Goal: Task Accomplishment & Management: Complete application form

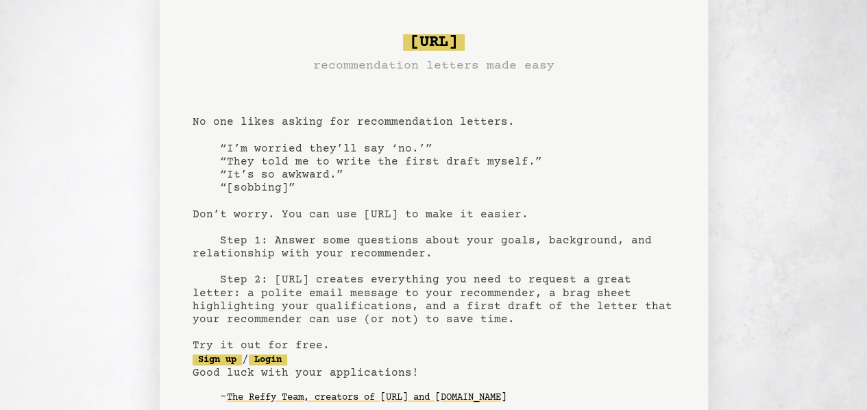
scroll to position [10, 0]
click at [419, 173] on pre "[URL] recommendation letters made easy No one likes asking for recommendation l…" at bounding box center [434, 229] width 482 height 402
click at [372, 148] on pre "[URL] recommendation letters made easy No one likes asking for recommendation l…" at bounding box center [434, 229] width 482 height 402
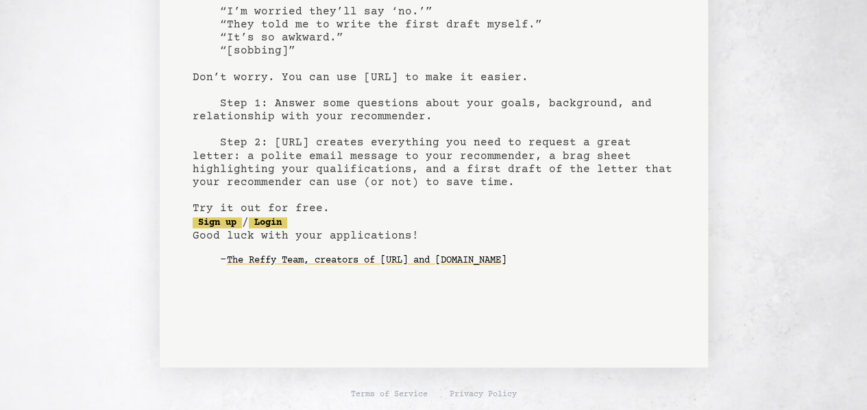
scroll to position [148, 0]
click at [232, 223] on link "Sign up" at bounding box center [217, 221] width 49 height 11
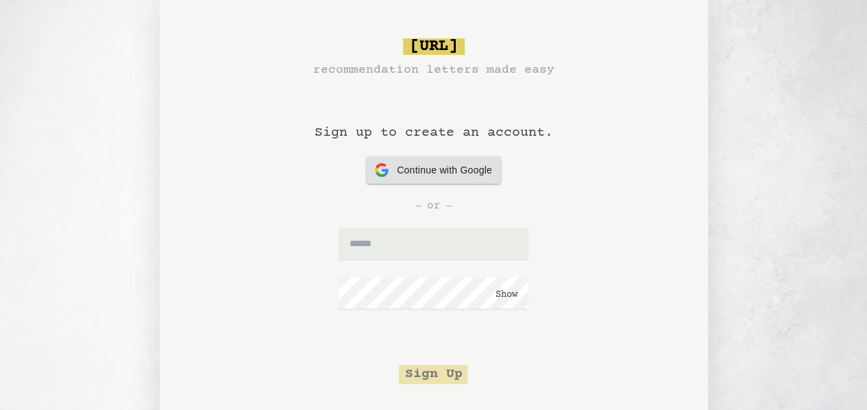
click at [462, 165] on span "Continue with Google" at bounding box center [444, 170] width 95 height 14
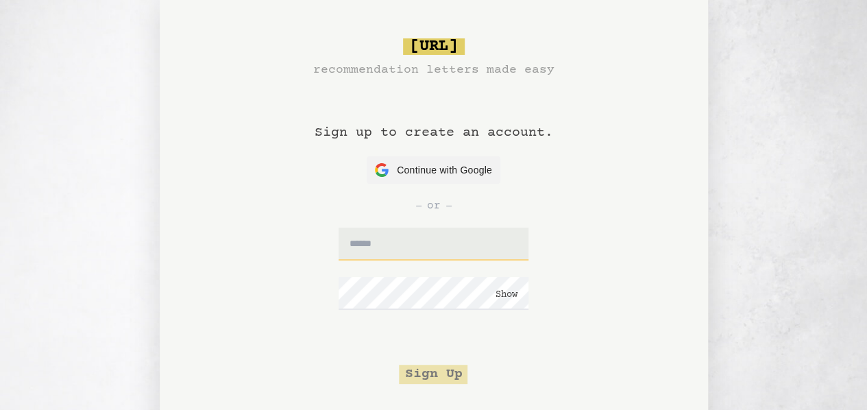
click at [403, 241] on input "text" at bounding box center [434, 244] width 190 height 33
type input "**********"
click at [432, 371] on button "Sign Up" at bounding box center [433, 374] width 69 height 19
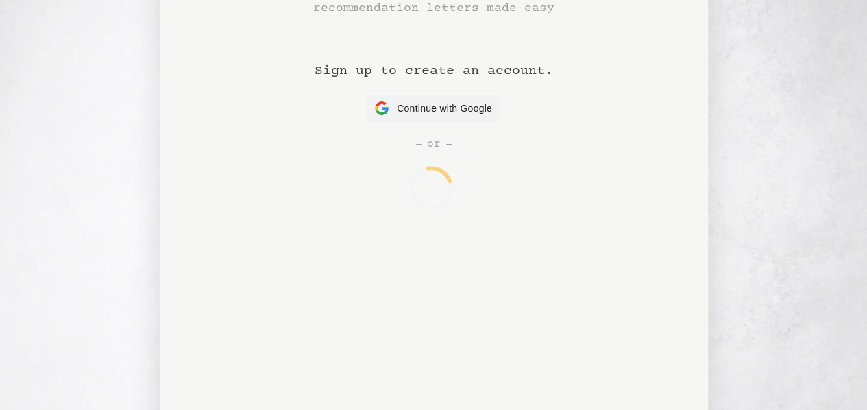
scroll to position [70, 0]
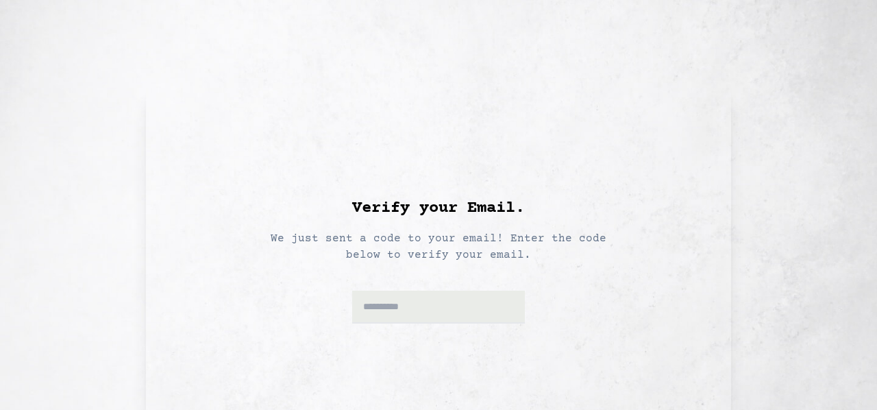
click at [432, 324] on div "Verify your Email. We just sent a code to your email! Enter the code below to v…" at bounding box center [438, 249] width 432 height 278
click at [439, 286] on div at bounding box center [438, 293] width 173 height 60
click at [447, 304] on input at bounding box center [438, 307] width 173 height 33
paste input "******"
type input "******"
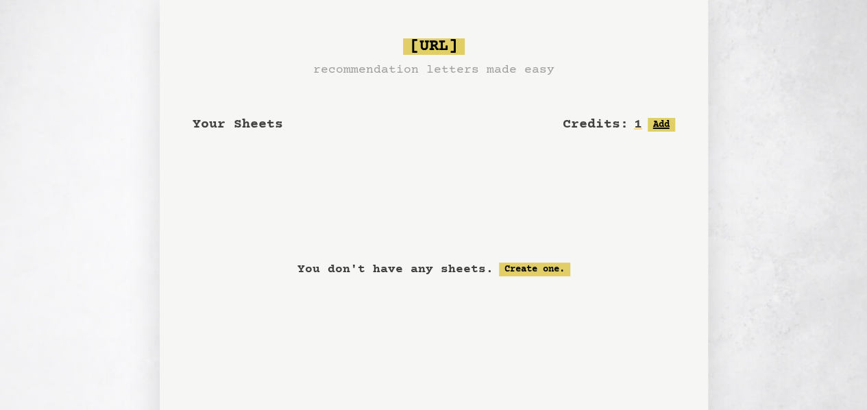
click at [656, 128] on button "Add" at bounding box center [661, 125] width 27 height 14
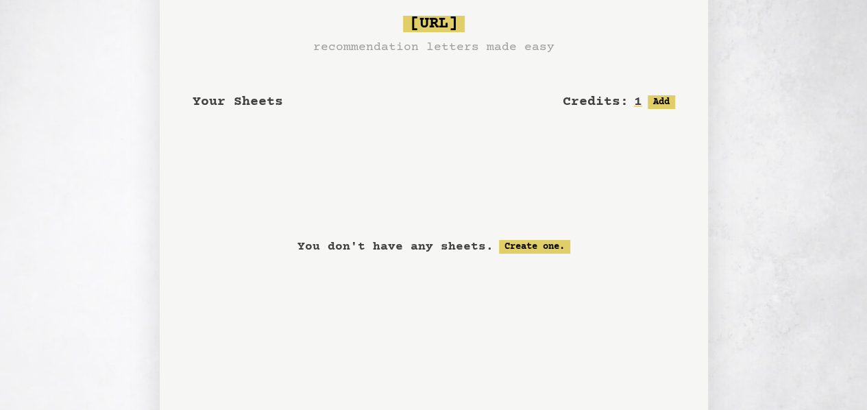
scroll to position [108, 0]
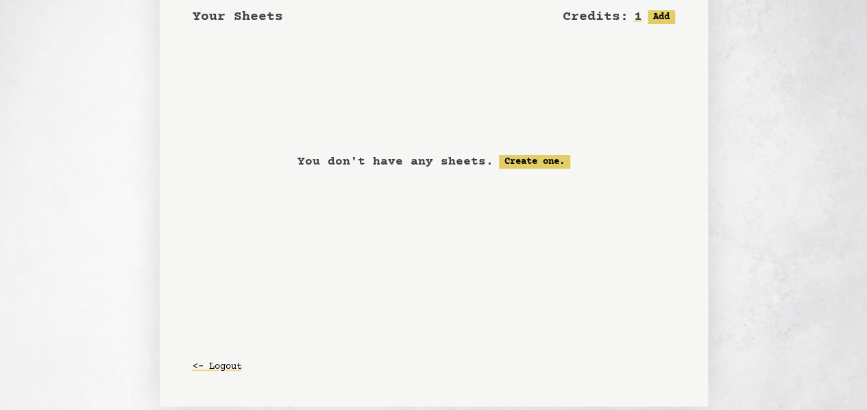
click at [550, 147] on div "You don't have any sheets. Create one." at bounding box center [434, 161] width 482 height 171
click at [547, 152] on div "You don't have any sheets. Create one." at bounding box center [434, 161] width 482 height 171
click at [543, 158] on link "Create one." at bounding box center [534, 162] width 71 height 14
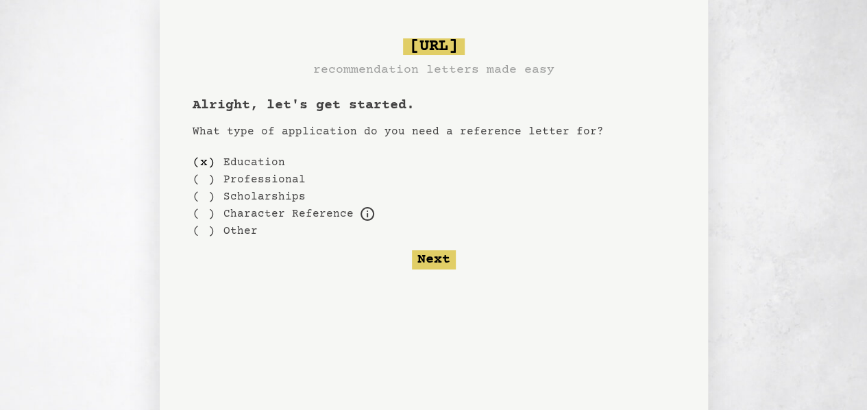
scroll to position [1, 0]
click at [280, 193] on label "Scholarships" at bounding box center [264, 196] width 82 height 16
click at [205, 195] on div "( )" at bounding box center [204, 195] width 23 height 17
click at [205, 195] on div "( x )" at bounding box center [204, 195] width 23 height 17
click at [204, 160] on div "( )" at bounding box center [204, 161] width 23 height 17
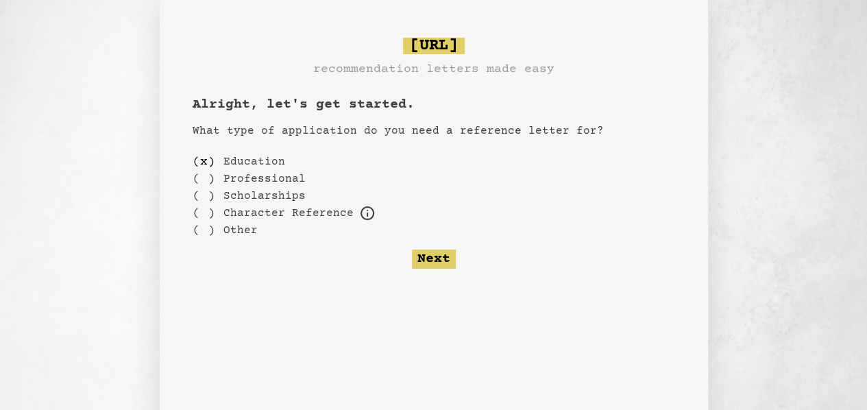
click at [421, 243] on form "( x ) Education ( ) Professional ( ) Scholarships ( ) Character Reference For e…" at bounding box center [434, 211] width 482 height 116
click at [441, 264] on button "Next" at bounding box center [434, 258] width 44 height 19
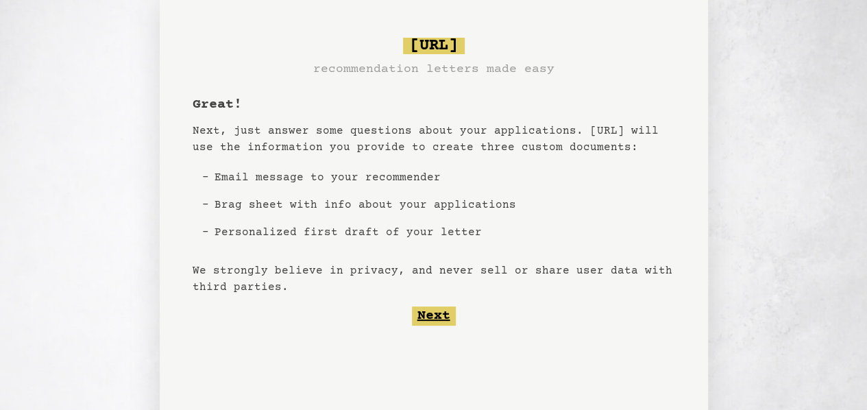
click at [437, 317] on button "Next" at bounding box center [434, 315] width 44 height 19
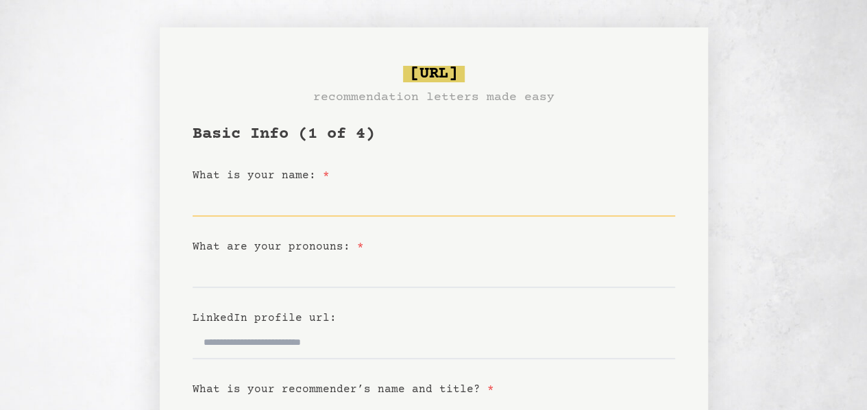
click at [423, 209] on input "What is your name: *" at bounding box center [434, 200] width 482 height 33
type input "*********"
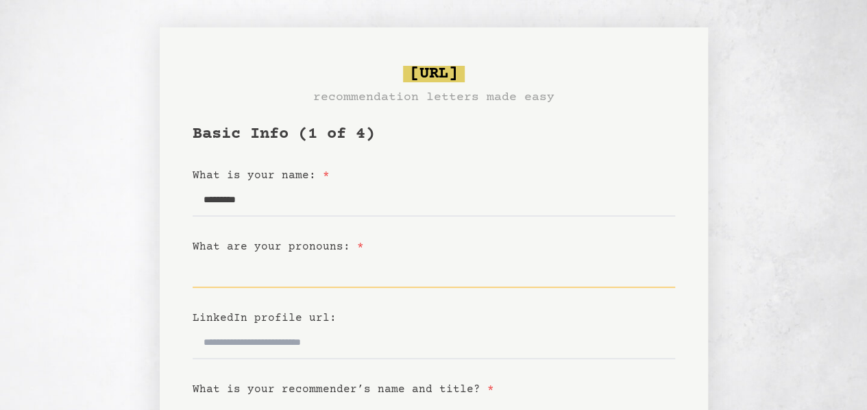
click at [453, 267] on input "What are your pronouns: *" at bounding box center [434, 271] width 482 height 33
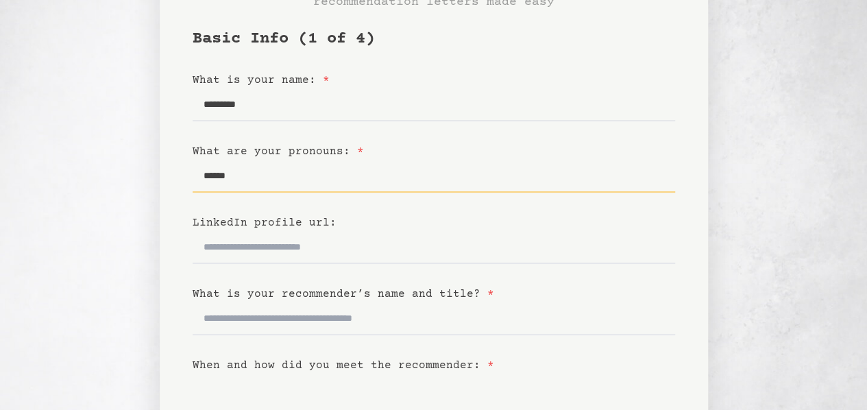
type input "******"
click at [406, 262] on input "LinkedIn profile url:" at bounding box center [434, 247] width 482 height 33
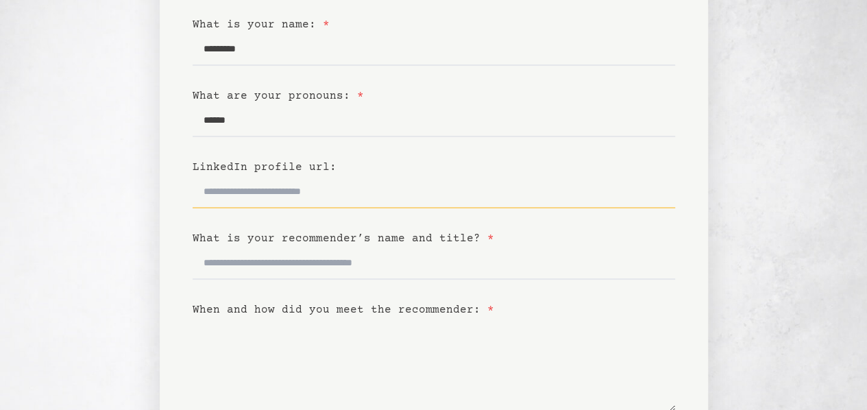
scroll to position [151, 0]
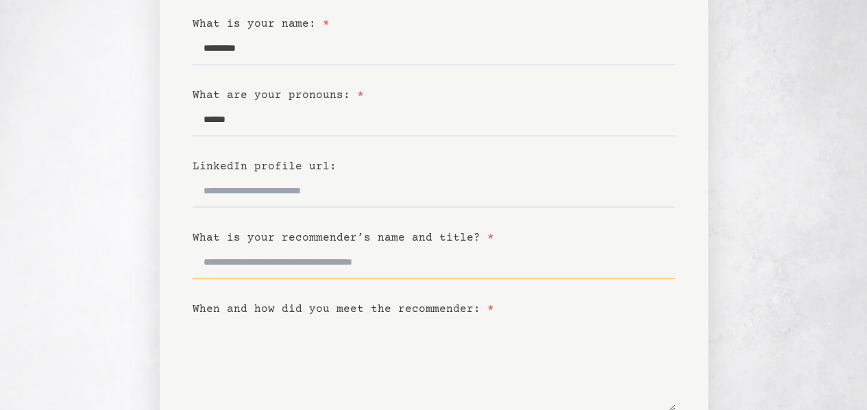
click at [413, 269] on input "What is your recommender’s name and title? *" at bounding box center [434, 262] width 482 height 33
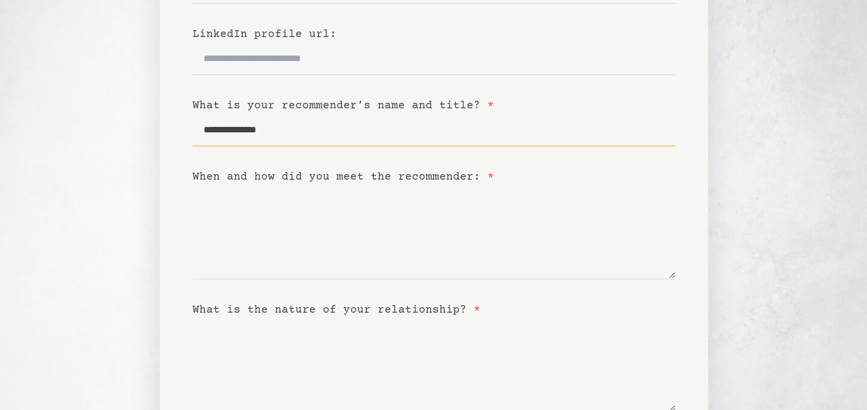
scroll to position [284, 0]
type input "**********"
click at [445, 268] on textarea "When and how did you meet the recommender: *" at bounding box center [434, 231] width 482 height 95
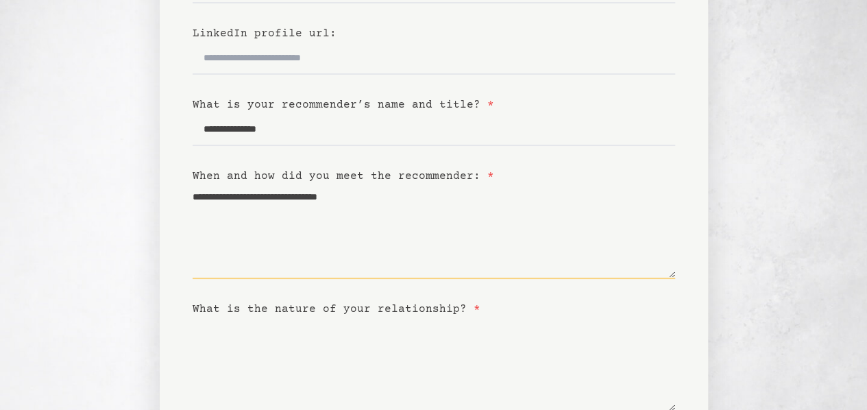
scroll to position [421, 0]
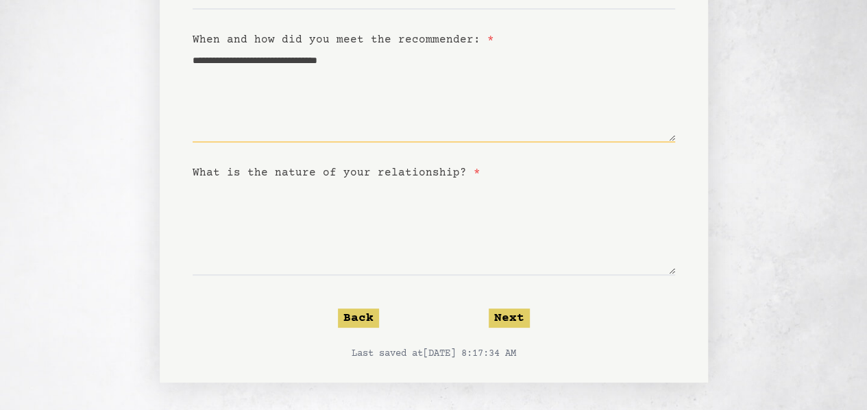
type textarea "**********"
click at [402, 224] on textarea "What is the nature of your relationship? *" at bounding box center [434, 228] width 482 height 95
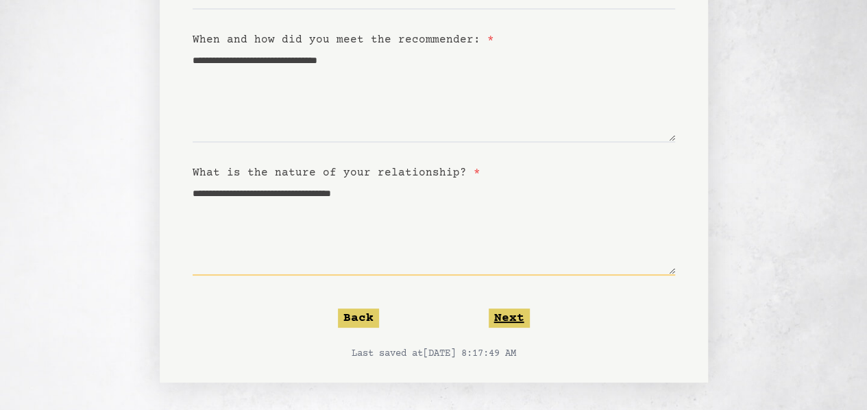
type textarea "**********"
click at [509, 318] on button "Next" at bounding box center [509, 317] width 41 height 19
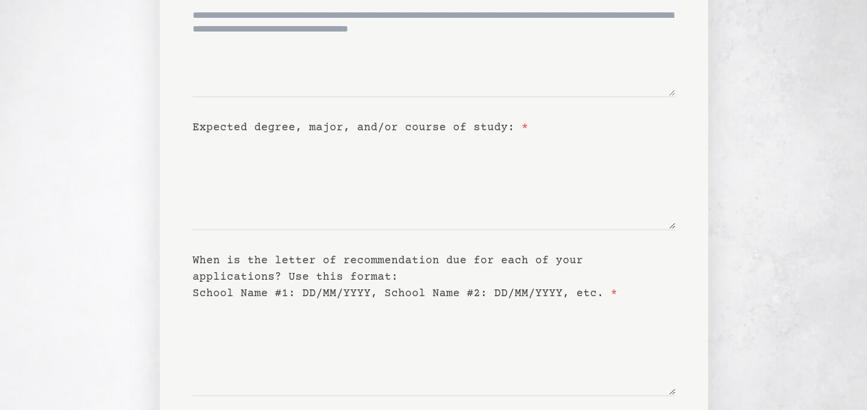
scroll to position [318, 0]
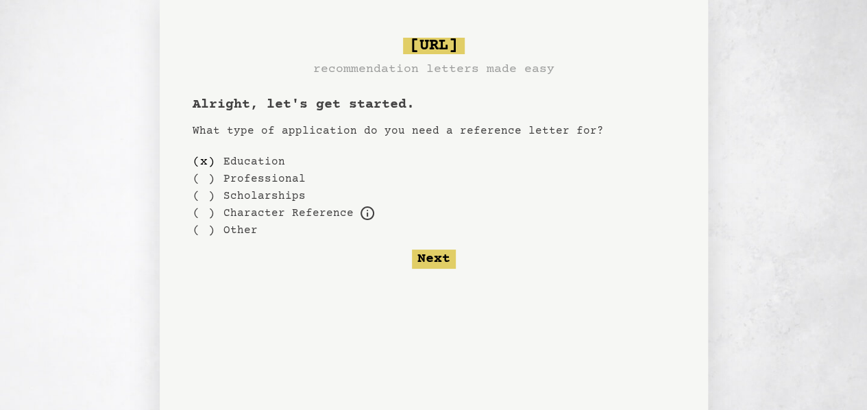
scroll to position [108, 0]
